Goal: Find specific page/section: Find specific page/section

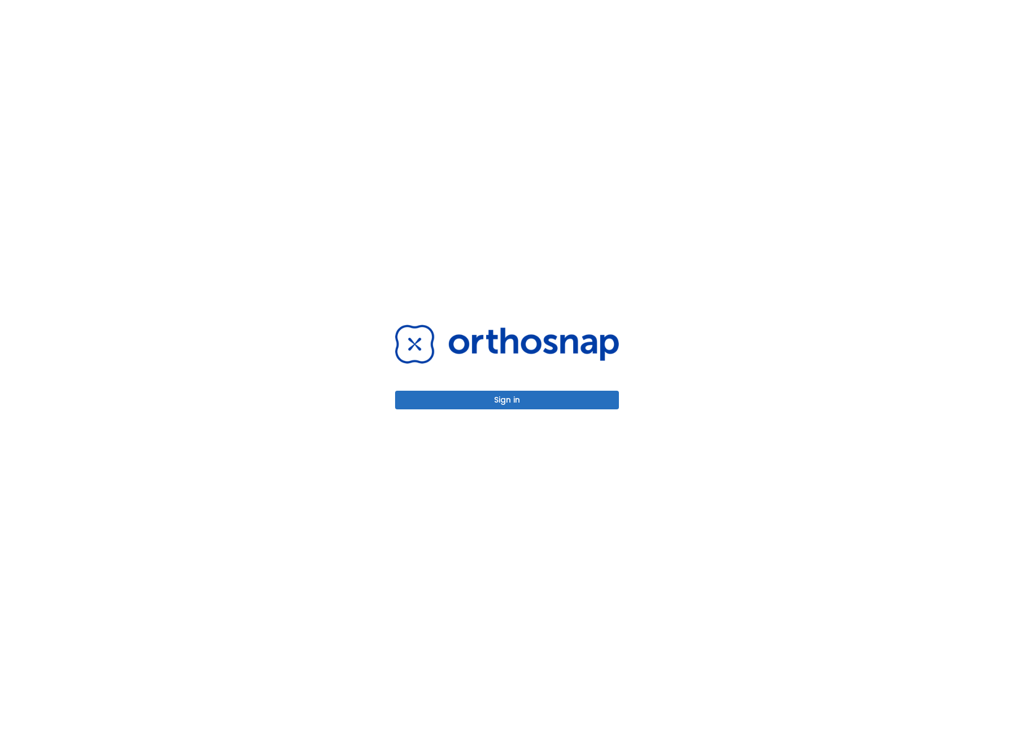
click at [444, 390] on div "Sign in" at bounding box center [507, 367] width 224 height 85
click at [441, 400] on button "Sign in" at bounding box center [507, 400] width 224 height 19
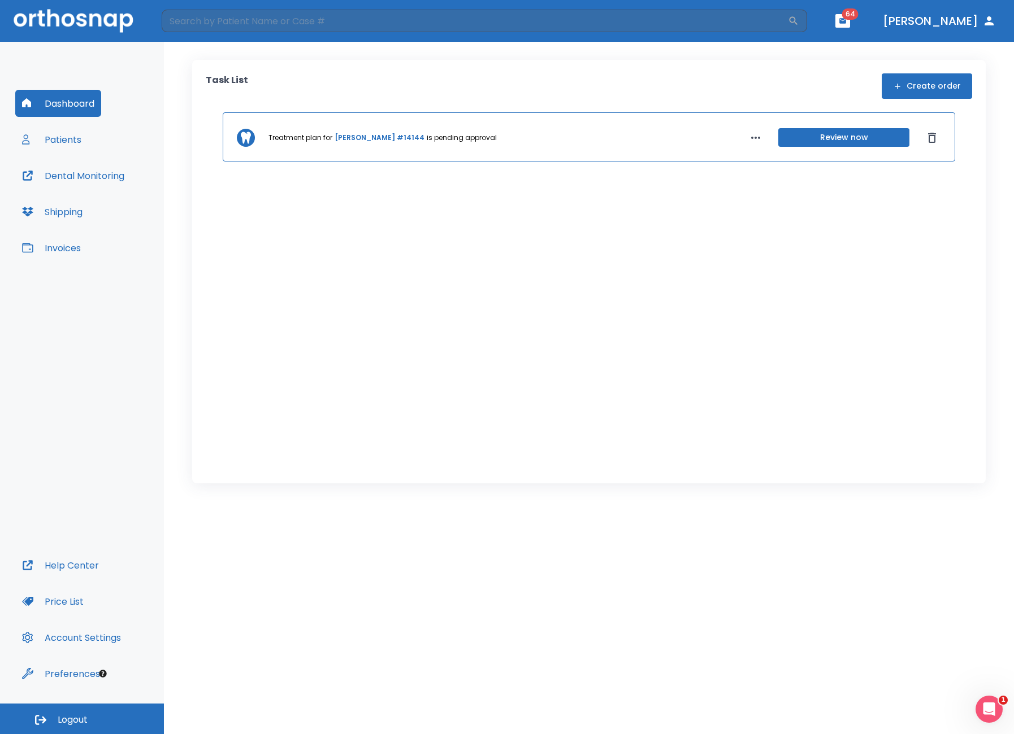
click at [55, 136] on button "Patients" at bounding box center [51, 139] width 73 height 27
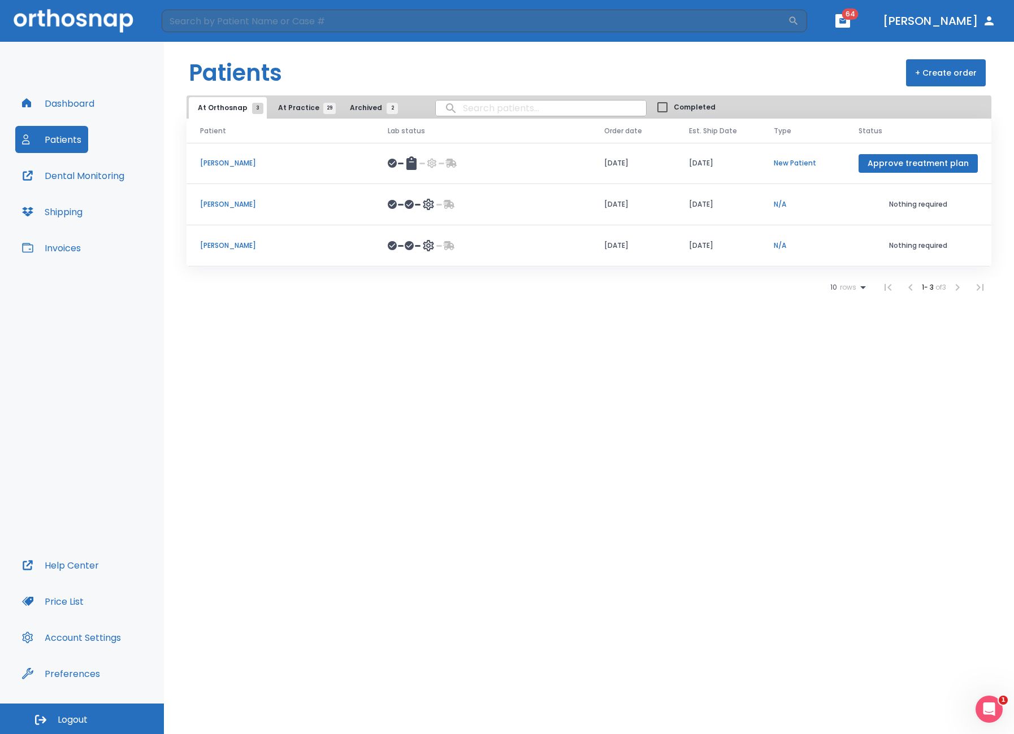
click at [90, 176] on button "Dental Monitoring" at bounding box center [73, 175] width 116 height 27
